Goal: Information Seeking & Learning: Learn about a topic

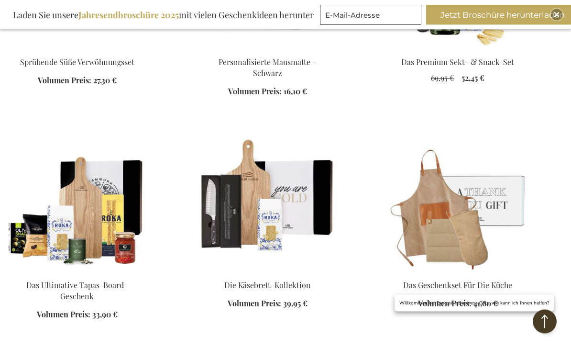
scroll to position [1372, 0]
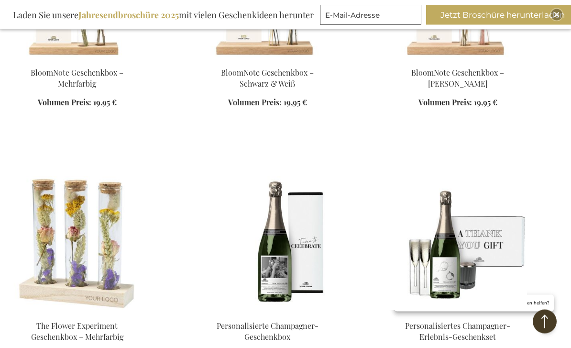
scroll to position [2496, 0]
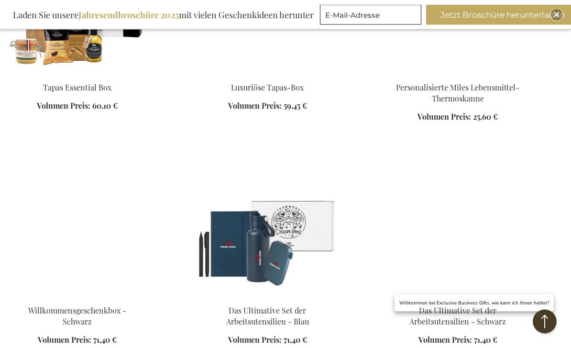
scroll to position [3169, 0]
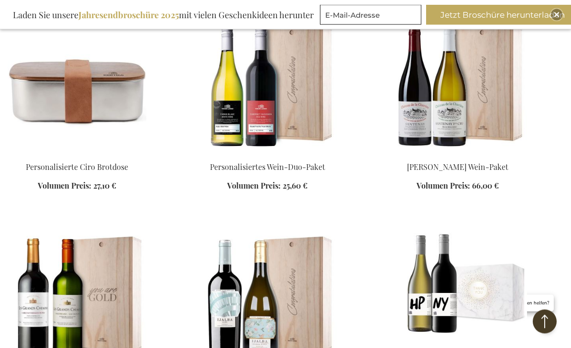
scroll to position [3565, 0]
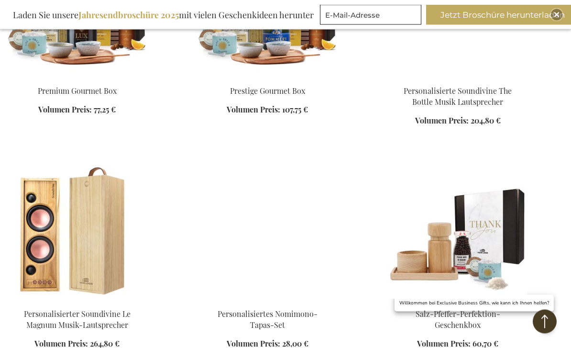
scroll to position [4077, 0]
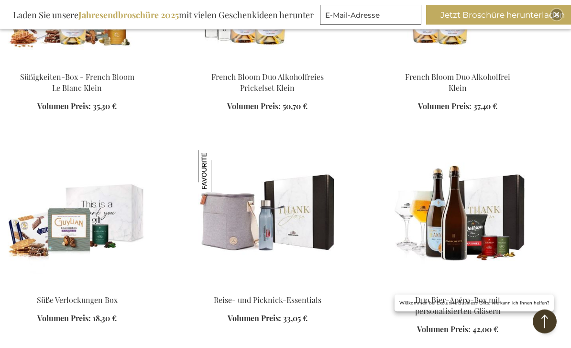
scroll to position [5013, 0]
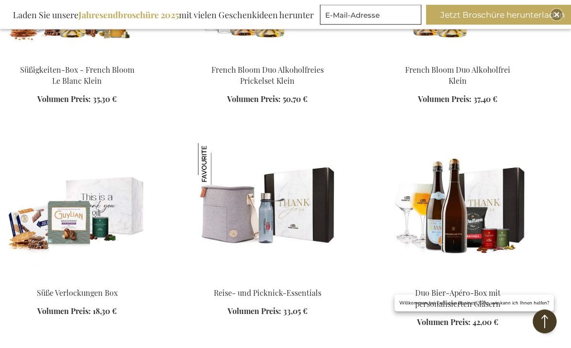
scroll to position [5020, 0]
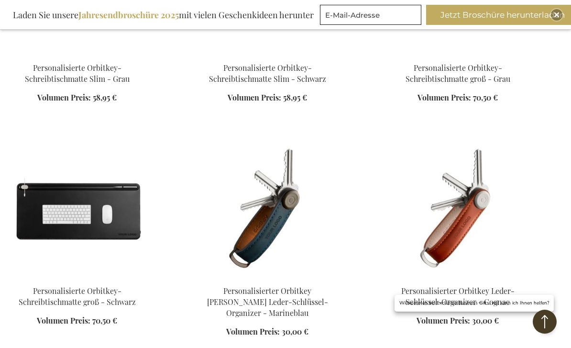
scroll to position [5722, 0]
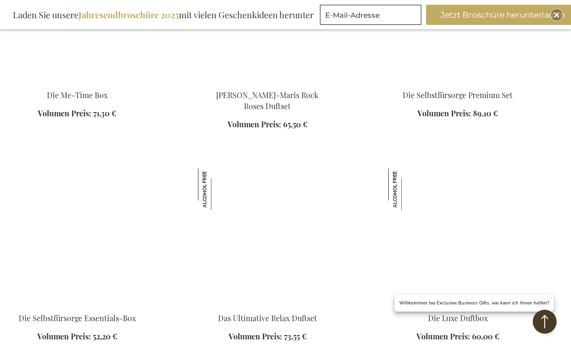
scroll to position [6880, 0]
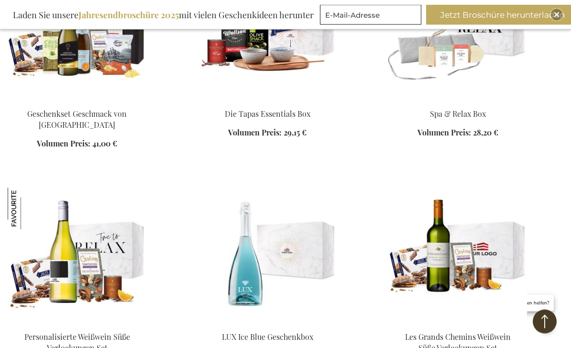
scroll to position [7741, 0]
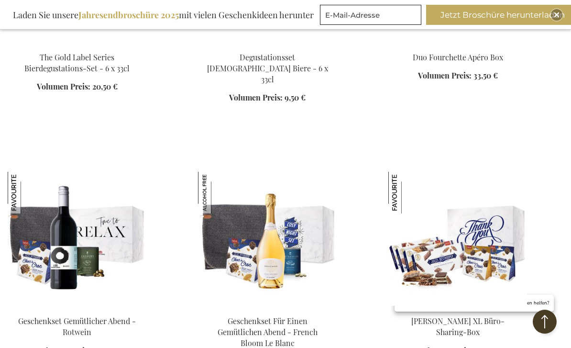
scroll to position [8962, 0]
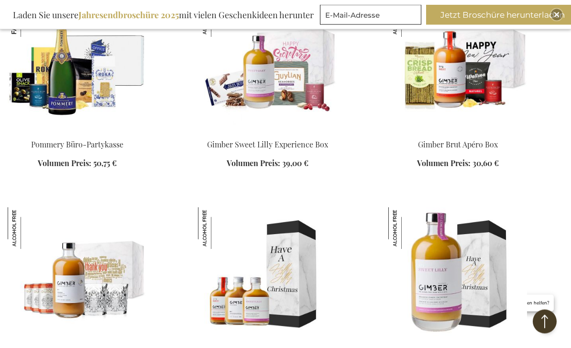
scroll to position [9577, 0]
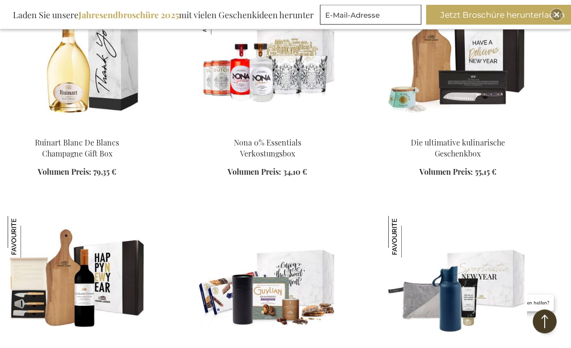
scroll to position [10478, 0]
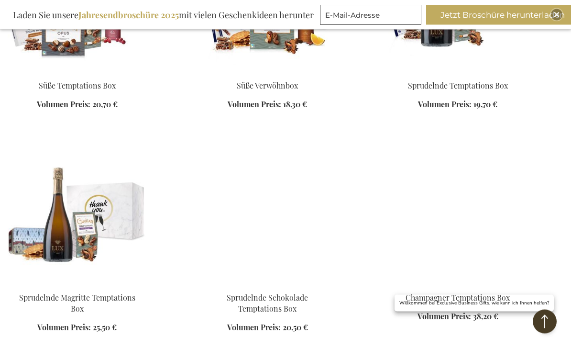
scroll to position [11001, 0]
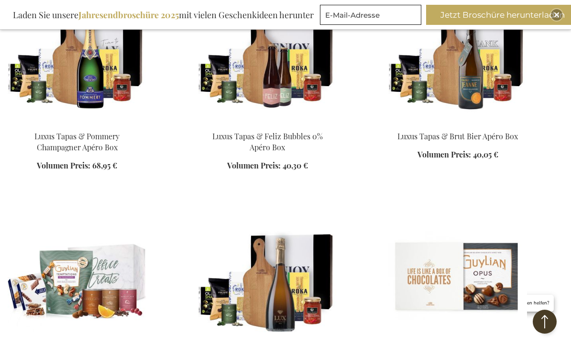
scroll to position [12345, 0]
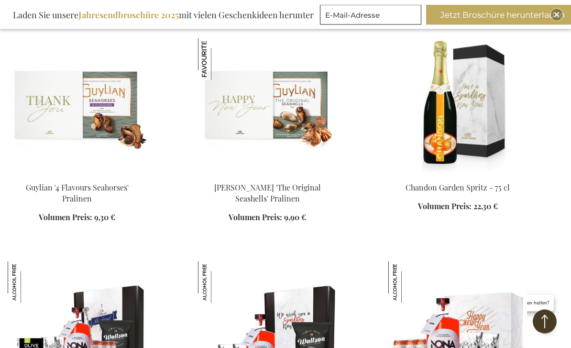
scroll to position [12767, 0]
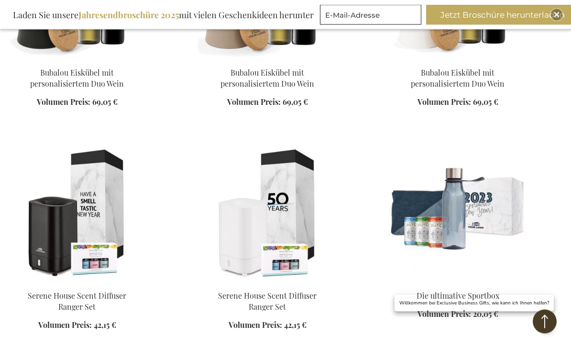
scroll to position [14203, 0]
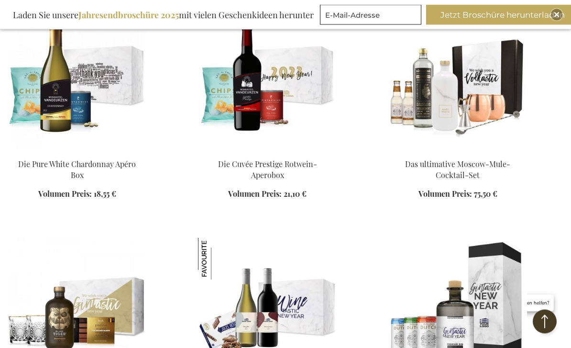
scroll to position [14596, 0]
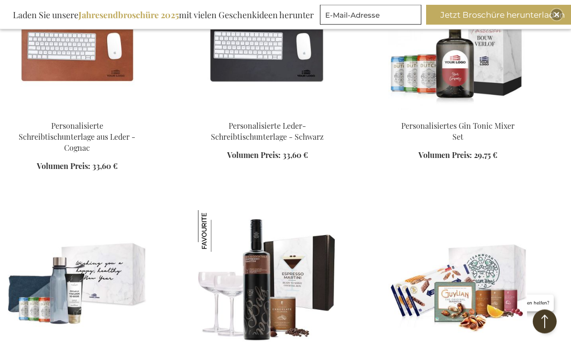
scroll to position [15537, 0]
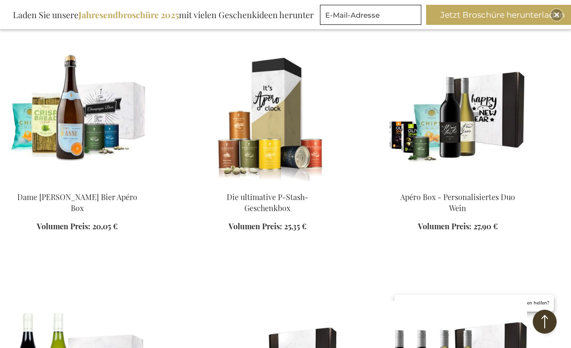
scroll to position [16227, 0]
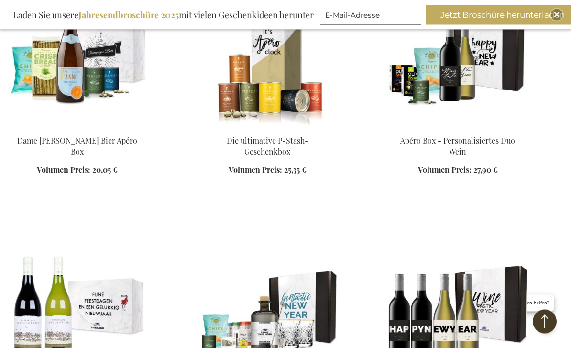
scroll to position [16188, 0]
